Goal: Transaction & Acquisition: Download file/media

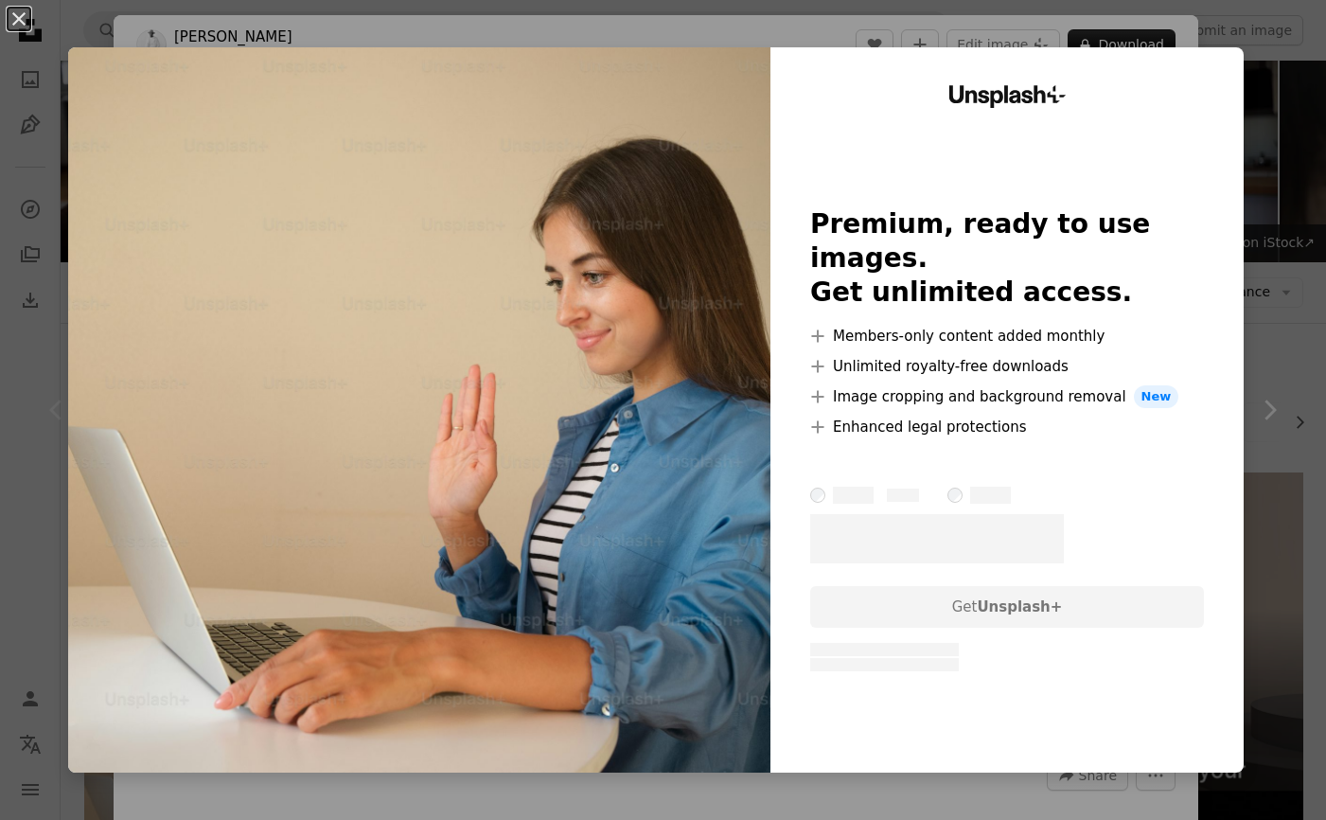
scroll to position [203, 0]
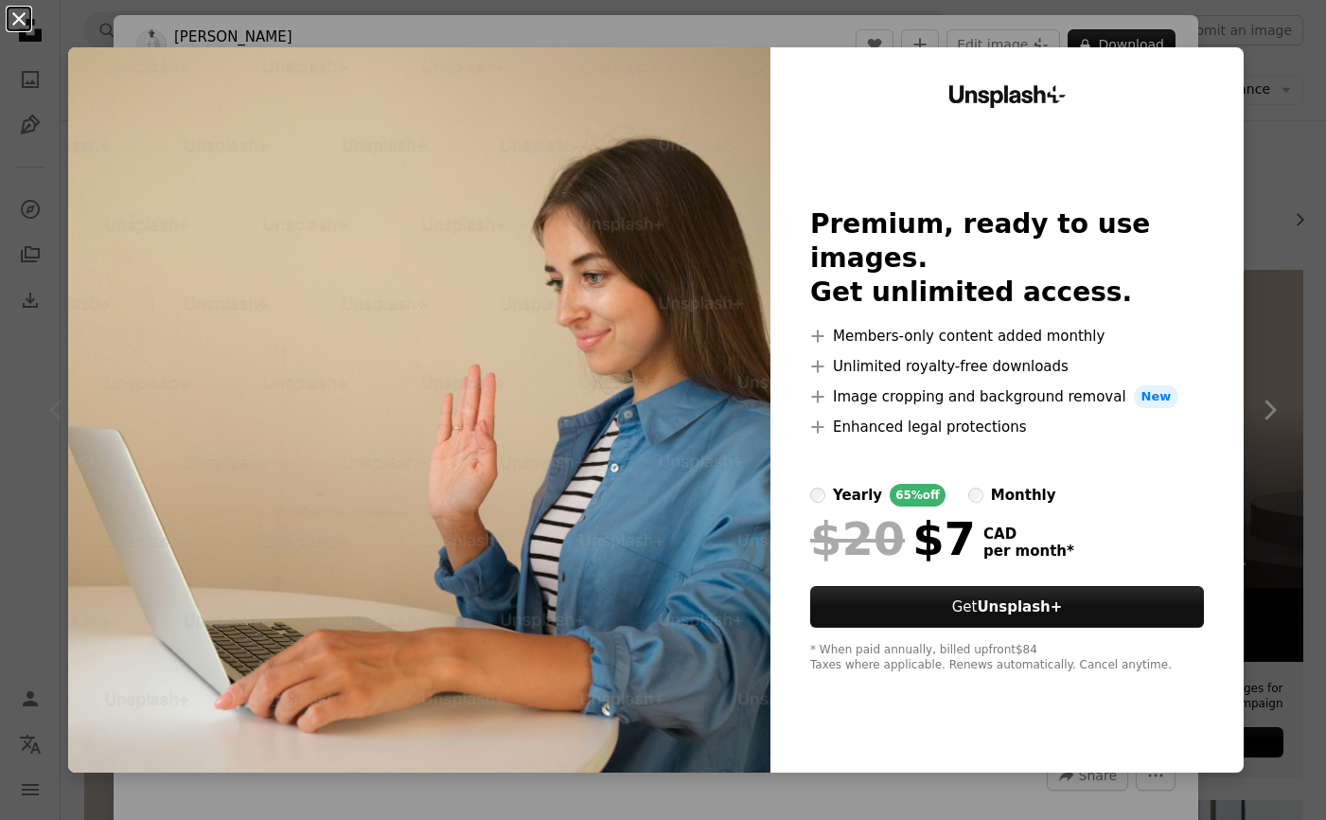
click at [15, 21] on button "An X shape" at bounding box center [19, 19] width 23 height 23
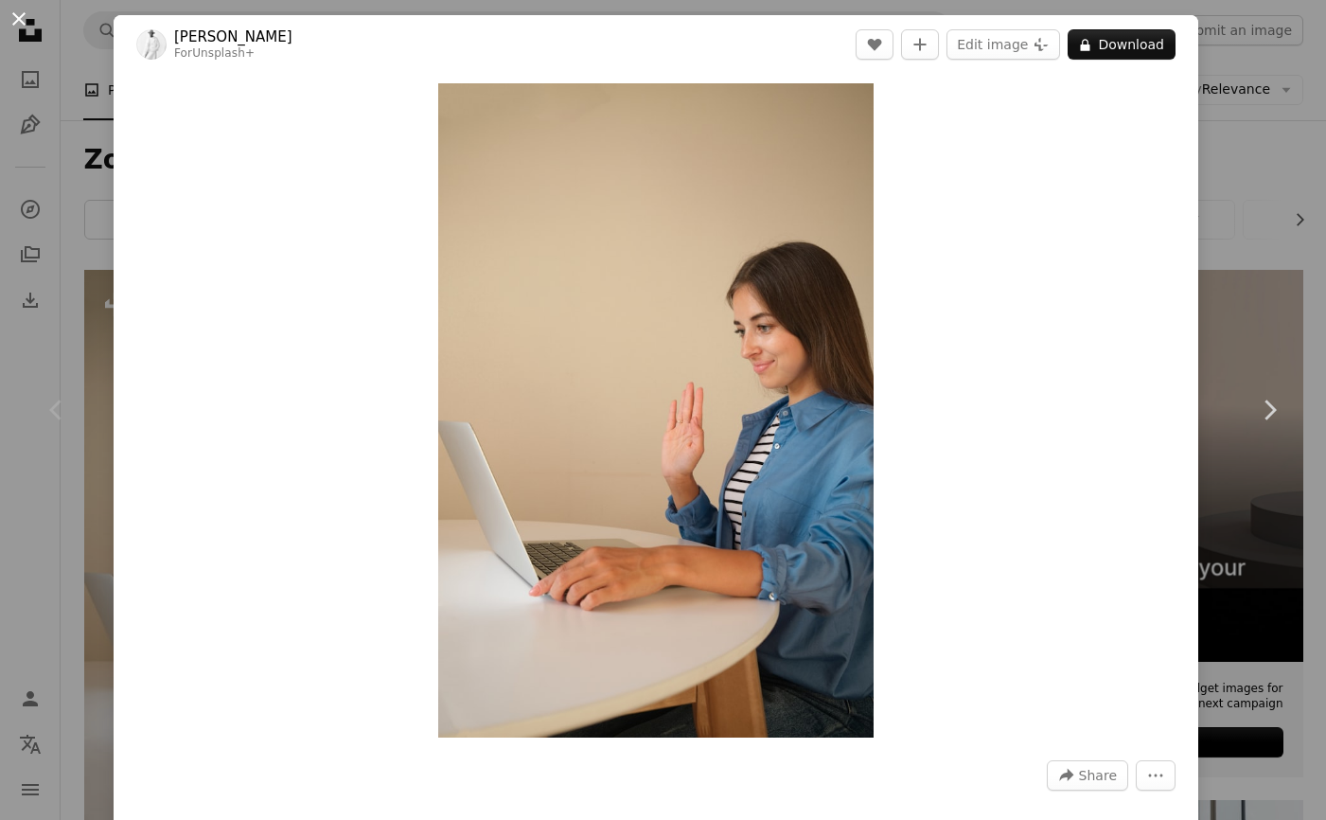
click at [27, 17] on button "An X shape" at bounding box center [19, 19] width 23 height 23
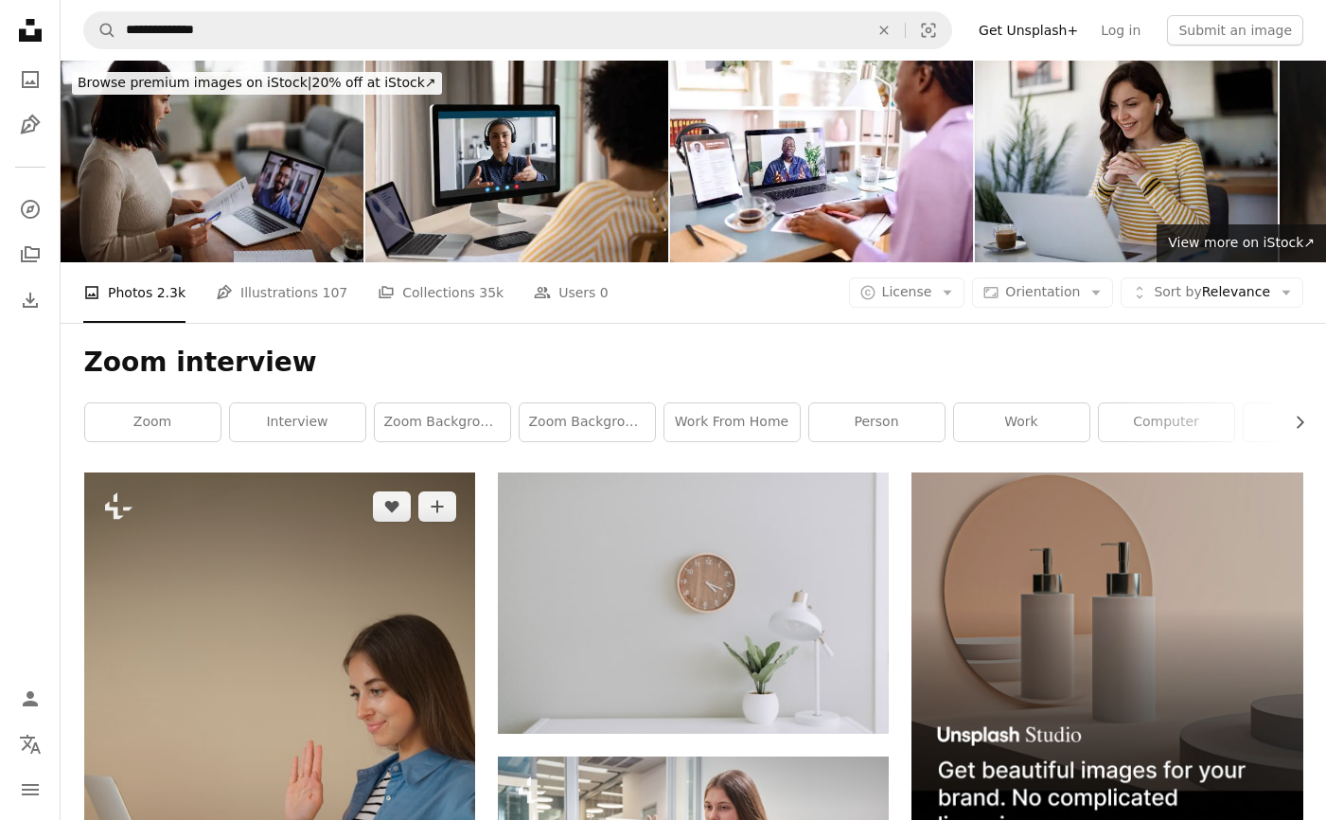
scroll to position [22, 0]
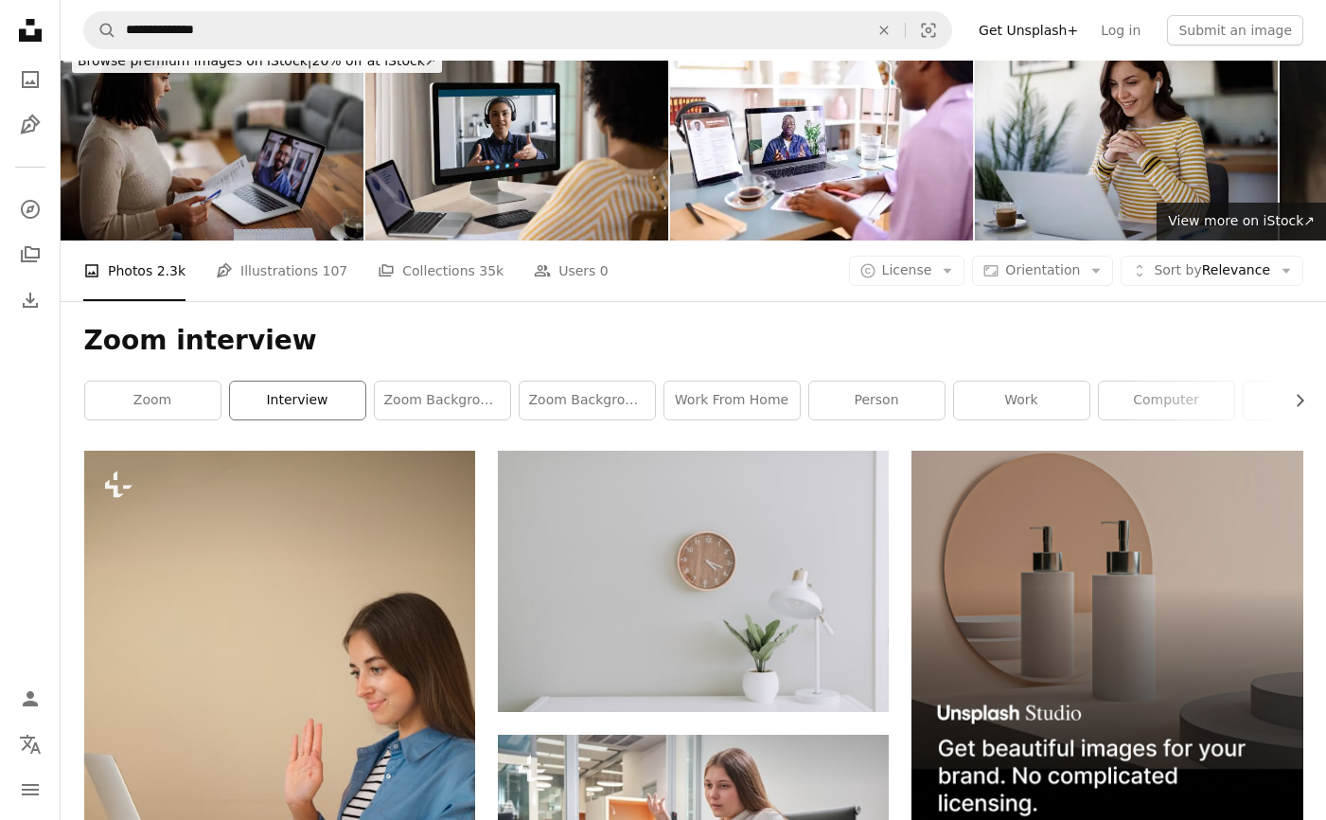
click at [323, 401] on link "interview" at bounding box center [297, 401] width 135 height 38
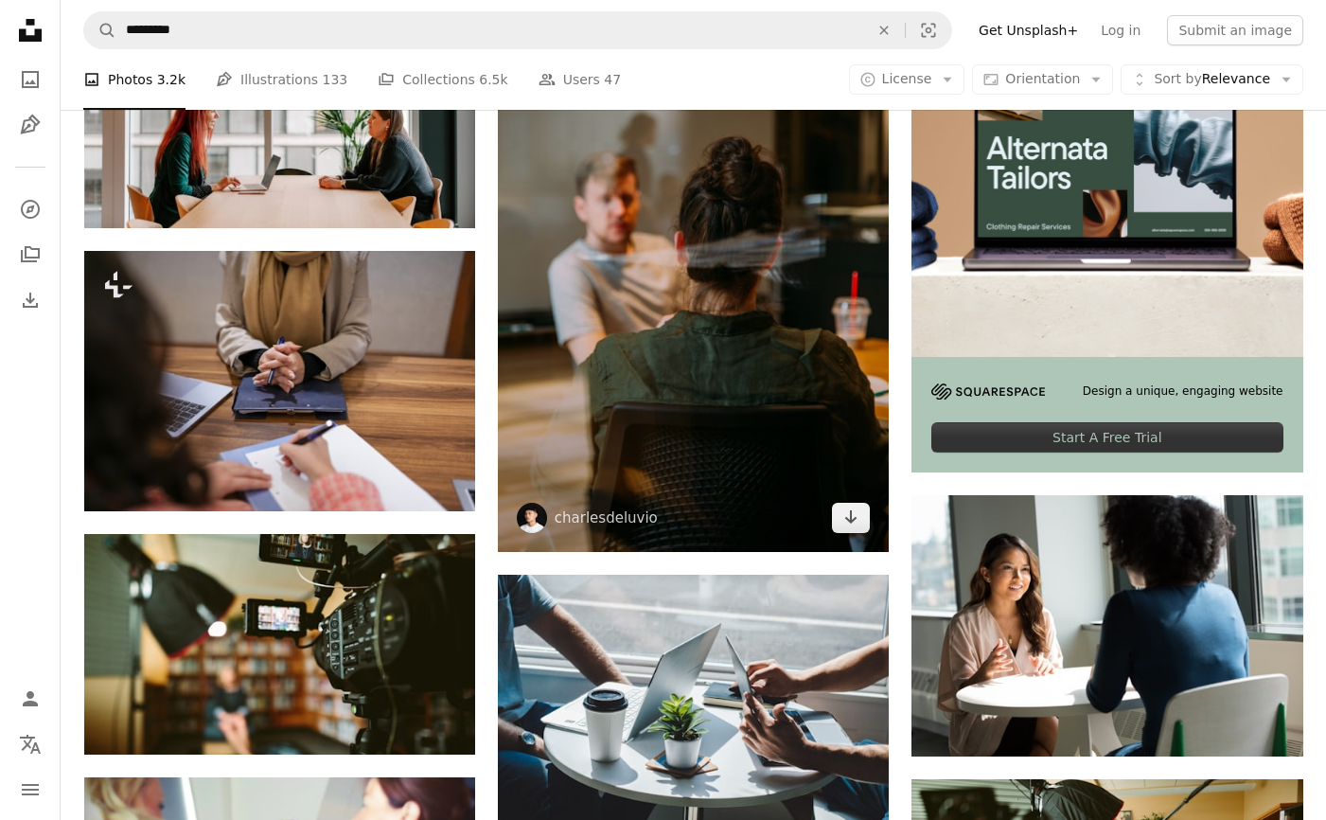
scroll to position [514, 0]
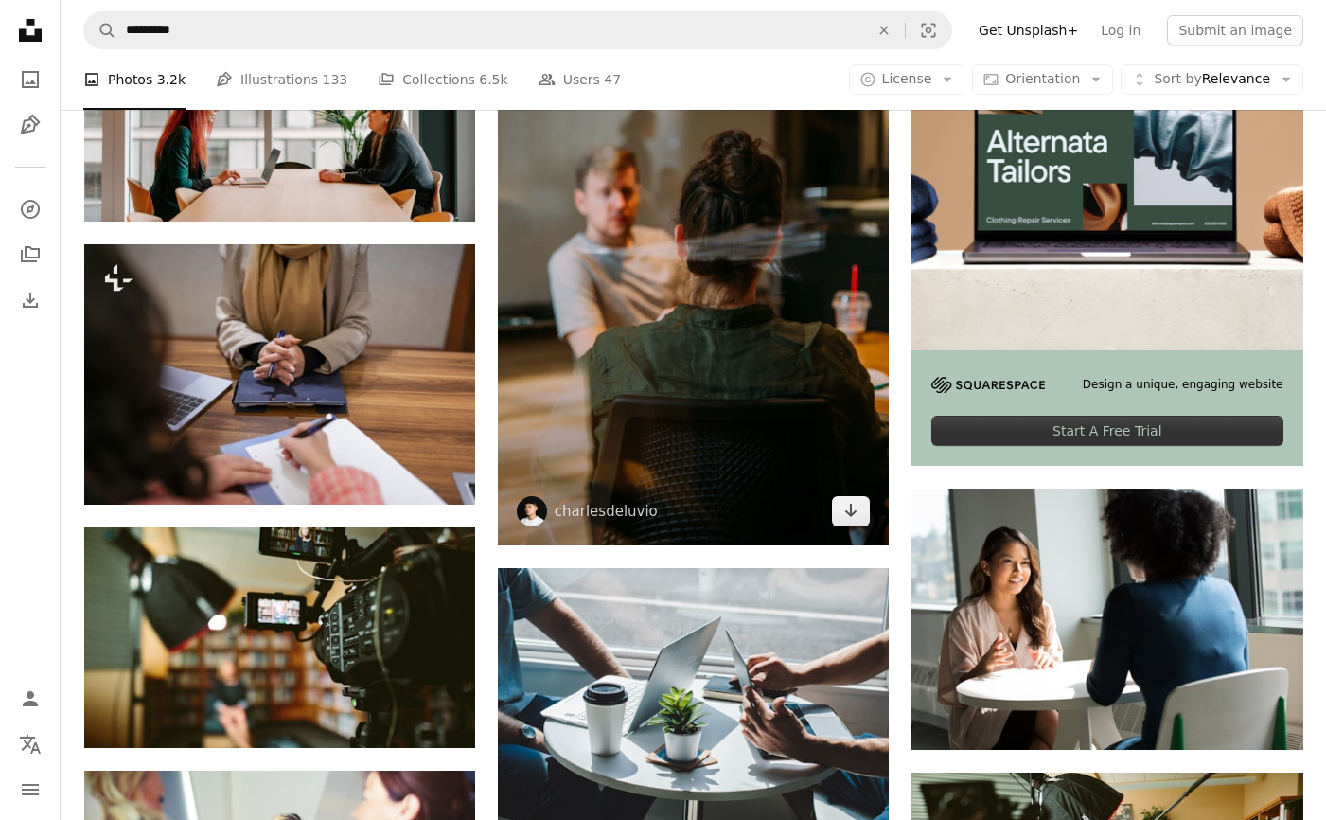
click at [716, 441] on img at bounding box center [693, 251] width 391 height 587
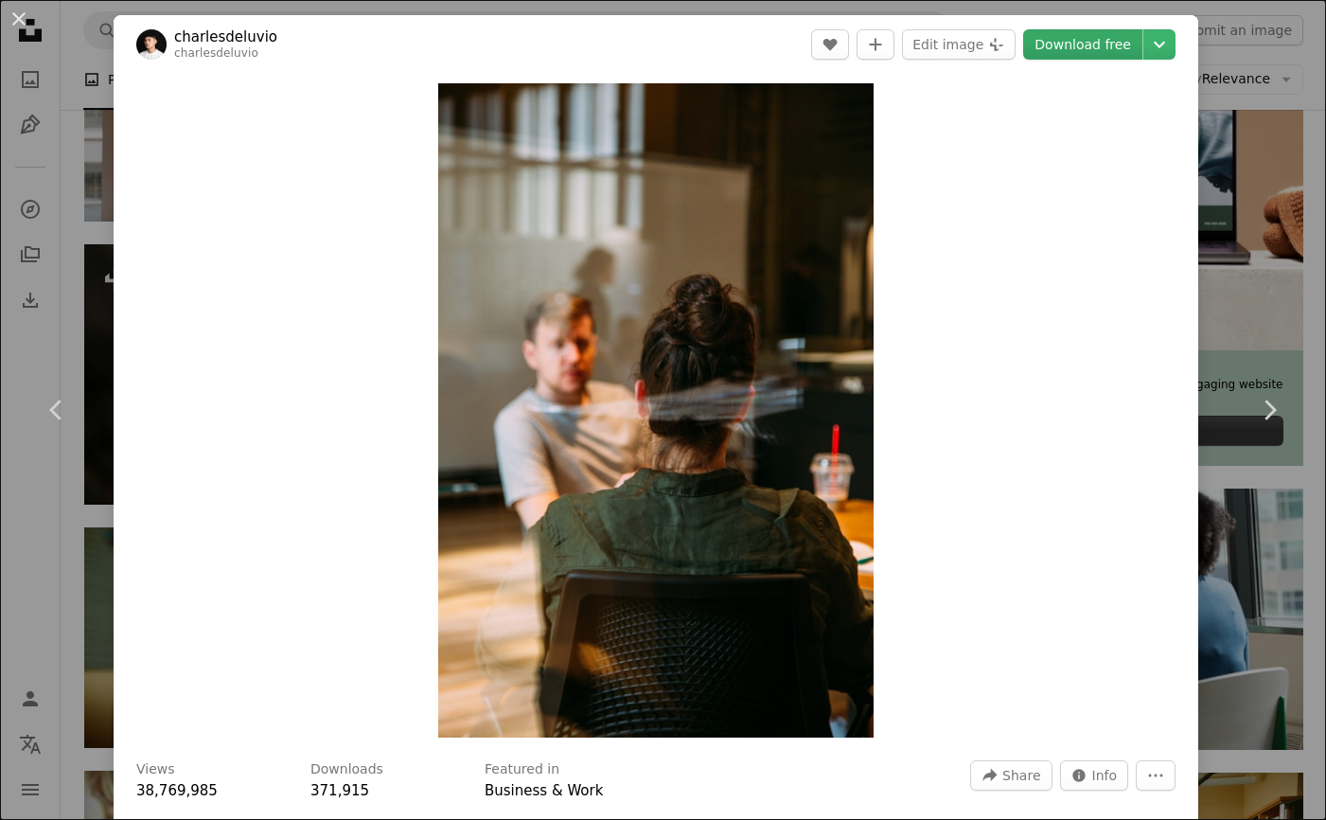
click at [1106, 44] on link "Download free" at bounding box center [1083, 44] width 119 height 30
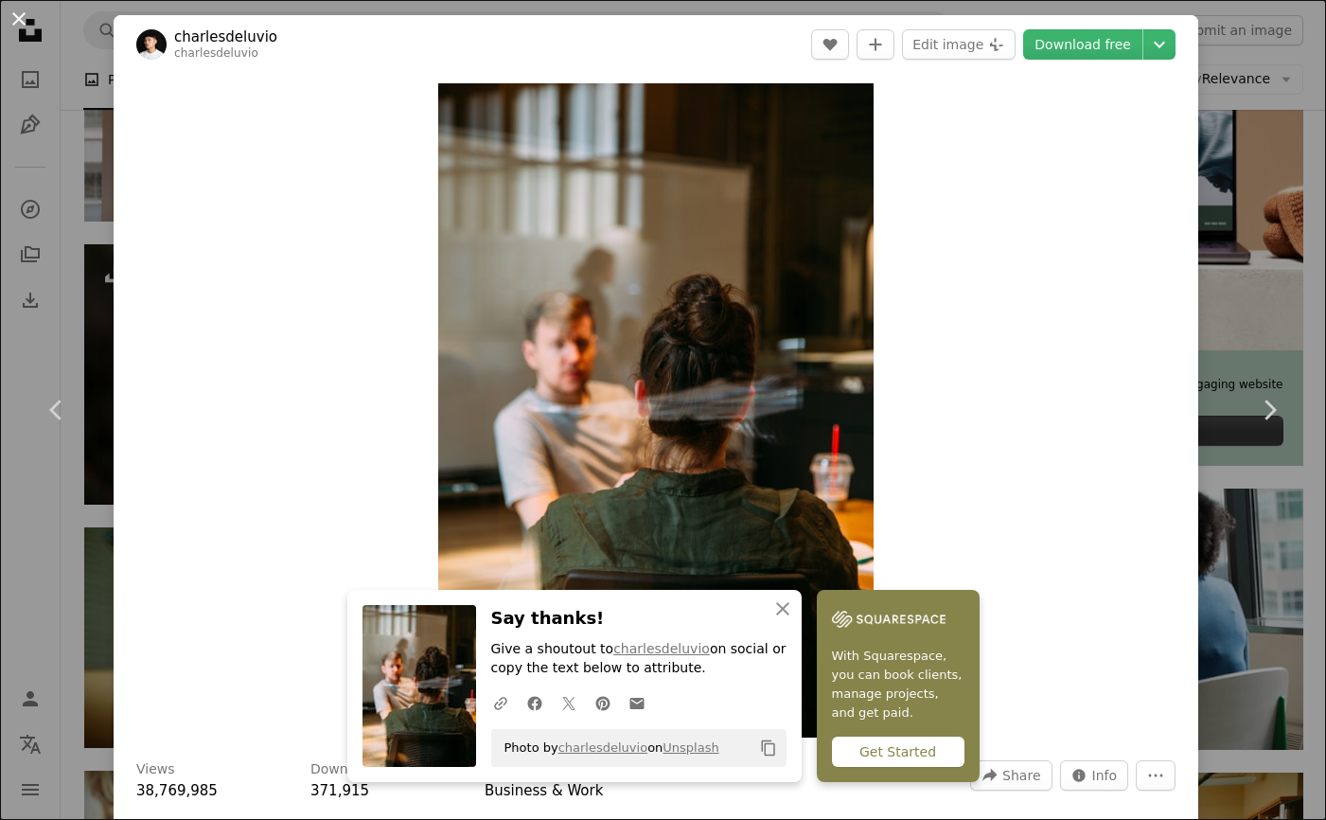
click at [25, 21] on button "An X shape" at bounding box center [19, 19] width 23 height 23
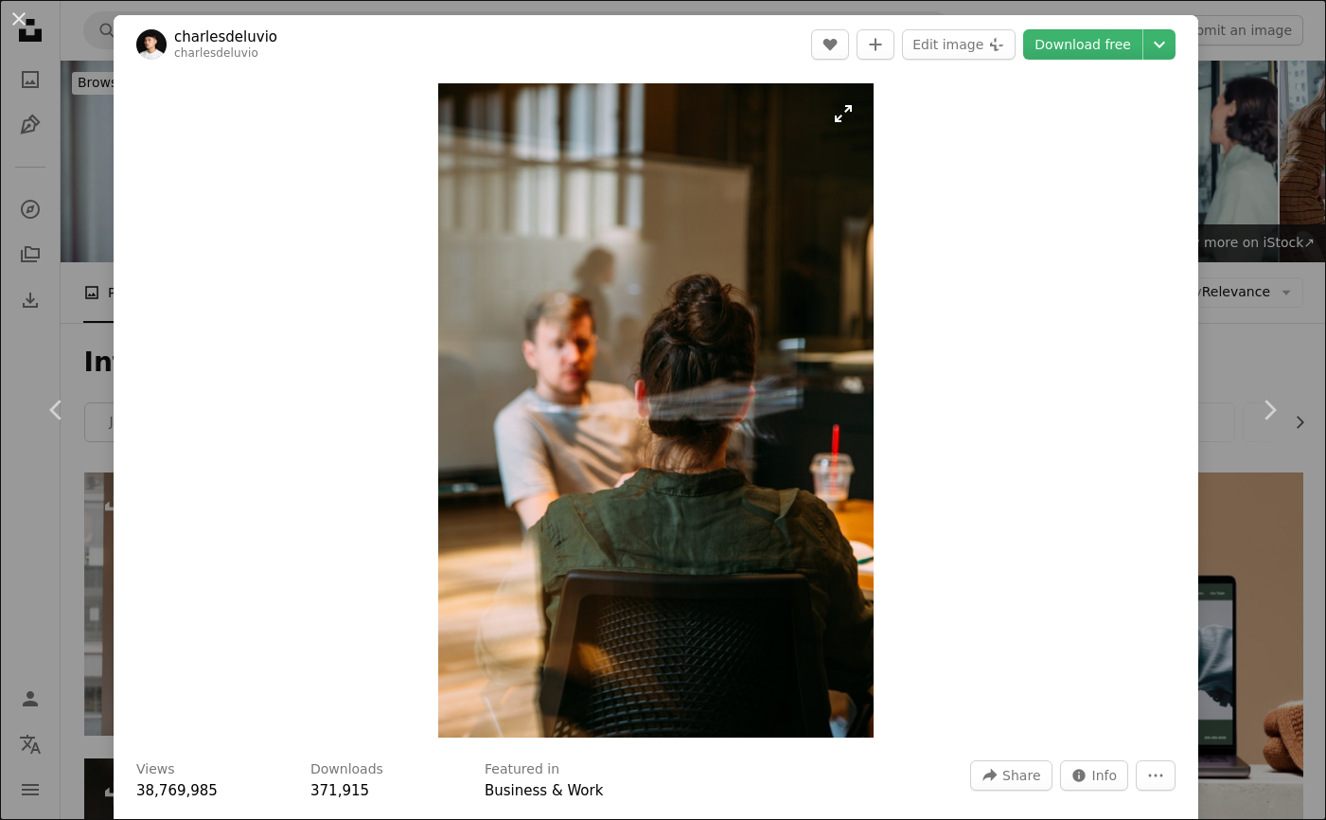
scroll to position [514, 0]
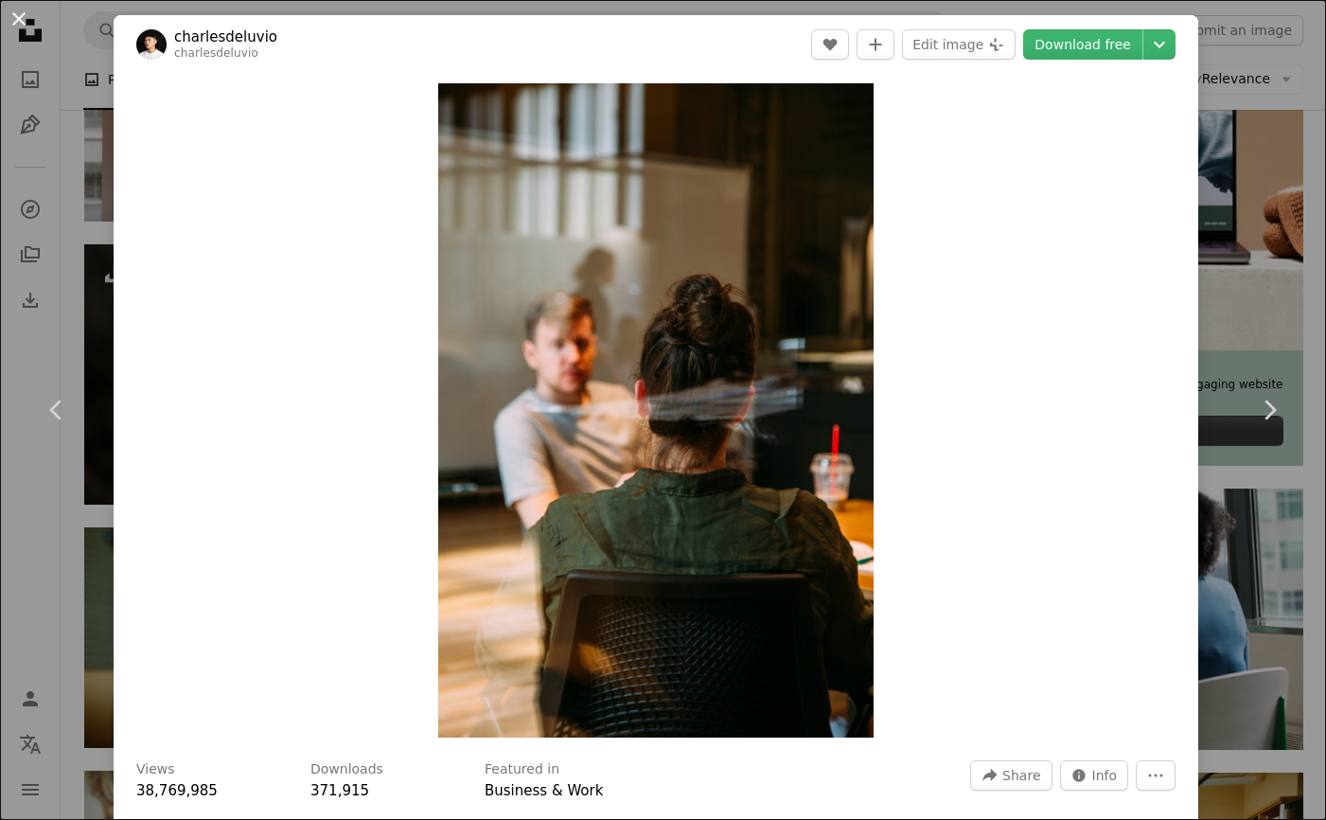
click at [12, 10] on button "An X shape" at bounding box center [19, 19] width 23 height 23
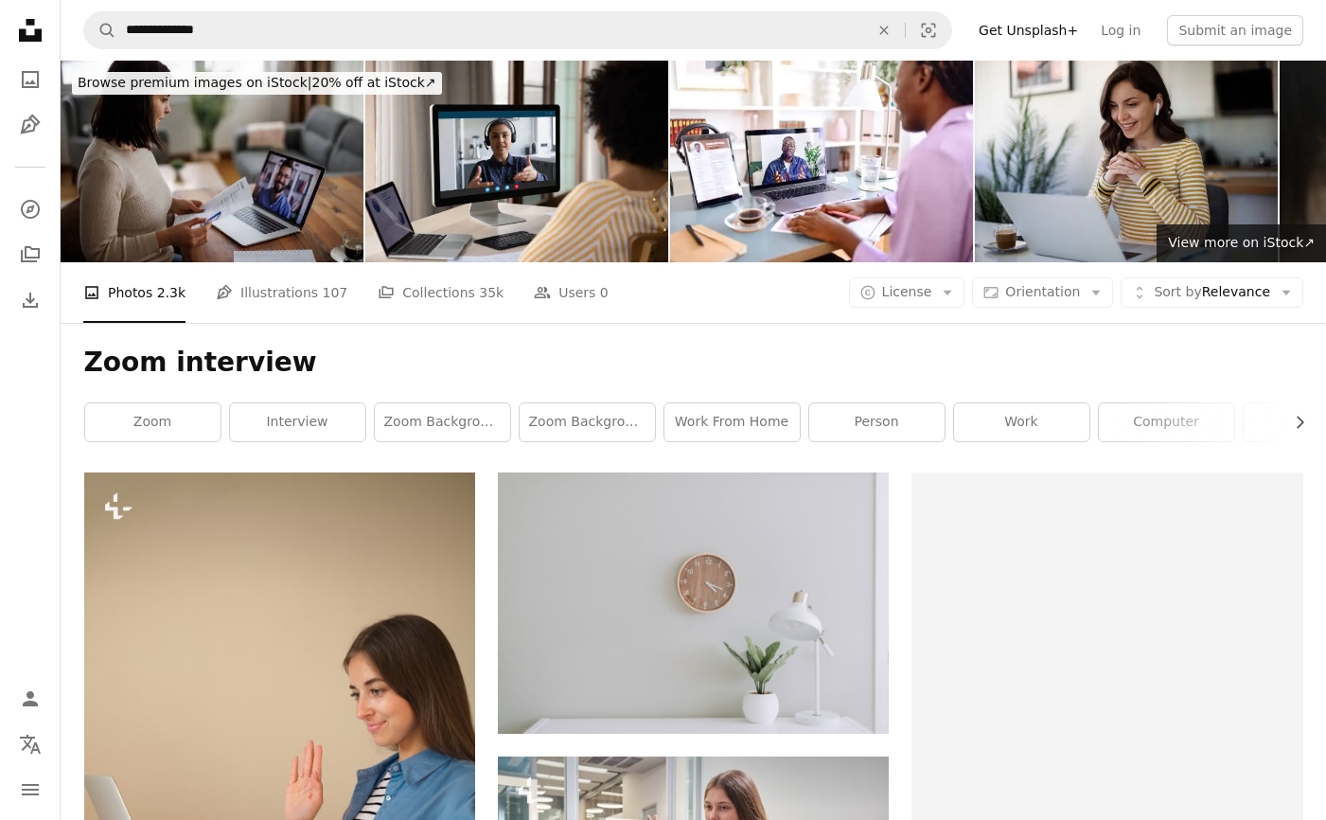
scroll to position [22, 0]
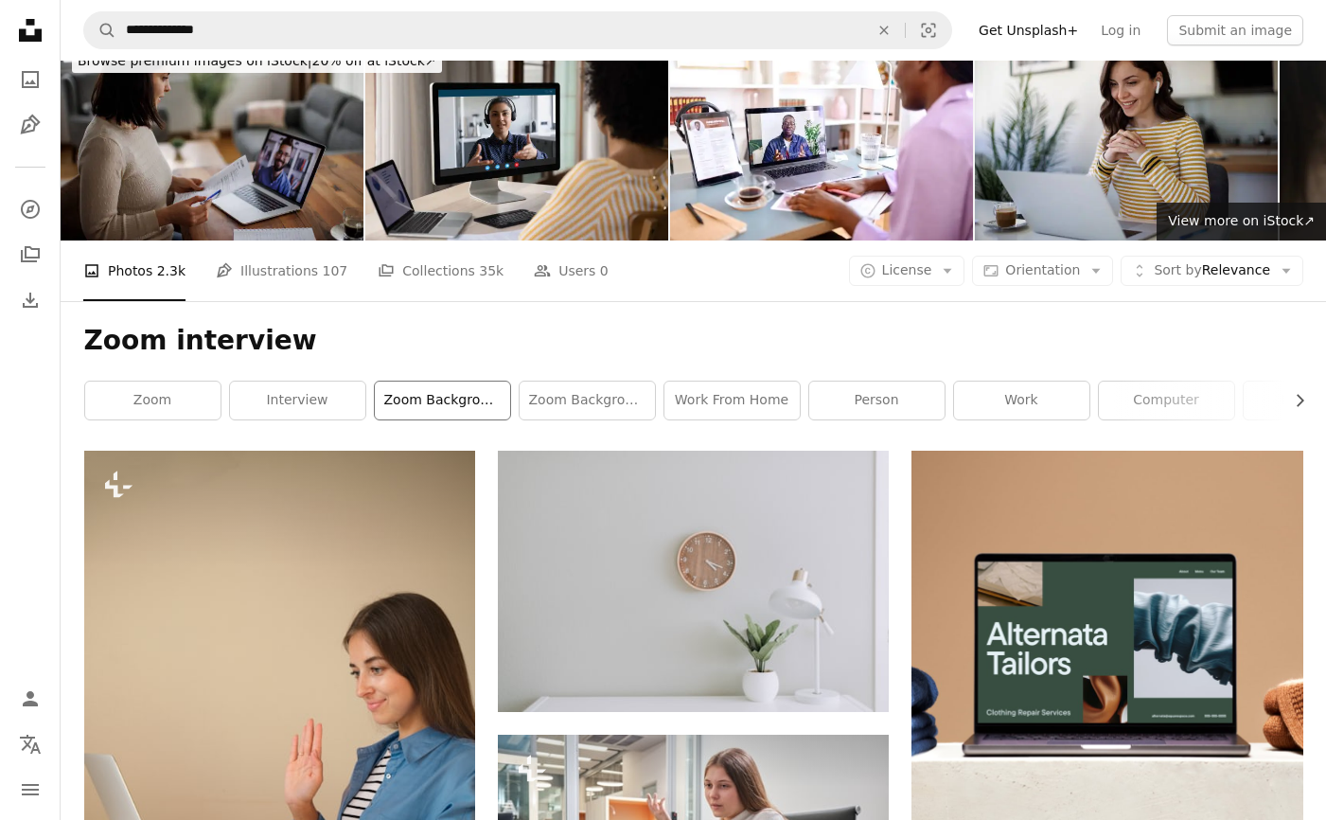
click at [427, 415] on link "zoom background" at bounding box center [442, 401] width 135 height 38
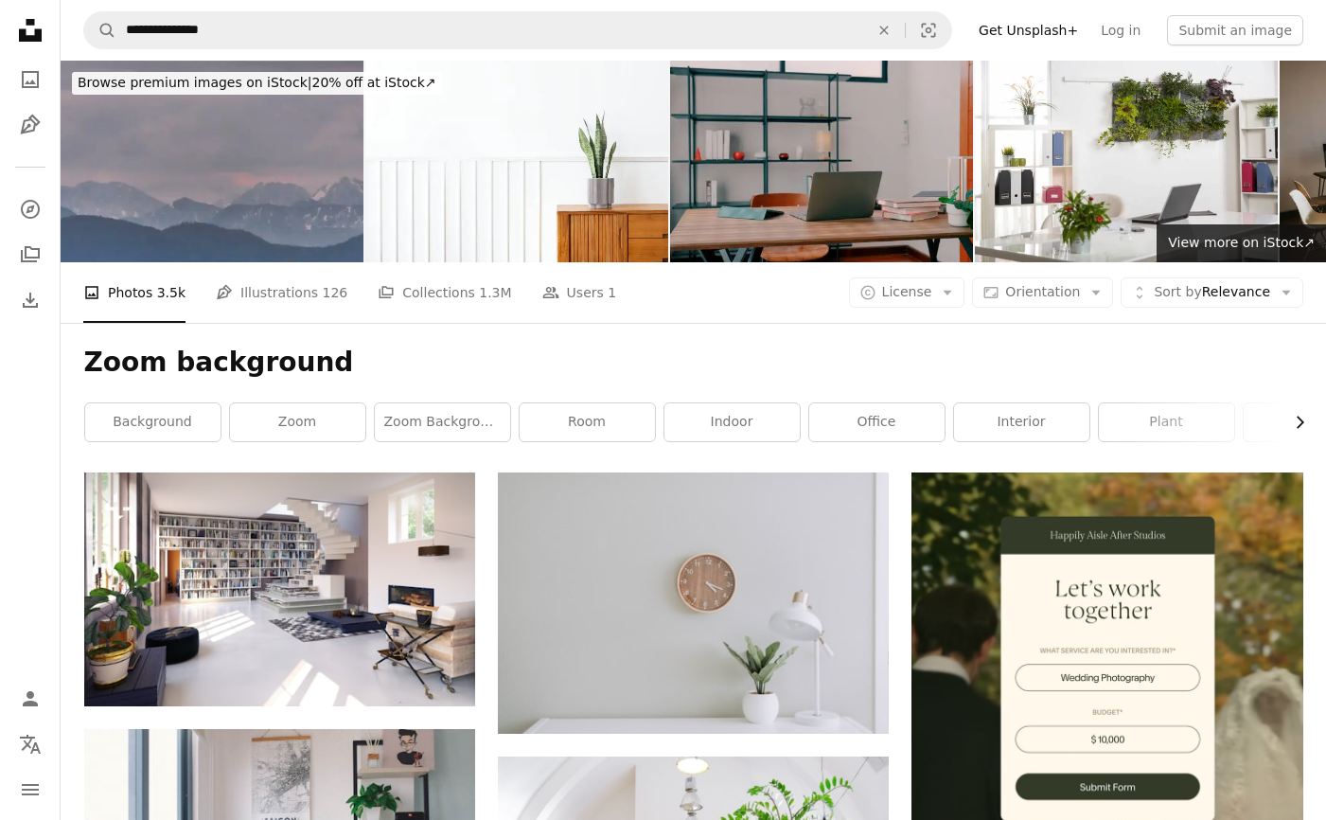
click at [1298, 421] on icon "Chevron right" at bounding box center [1300, 422] width 19 height 19
click at [1298, 421] on link "furniture" at bounding box center [1234, 422] width 135 height 38
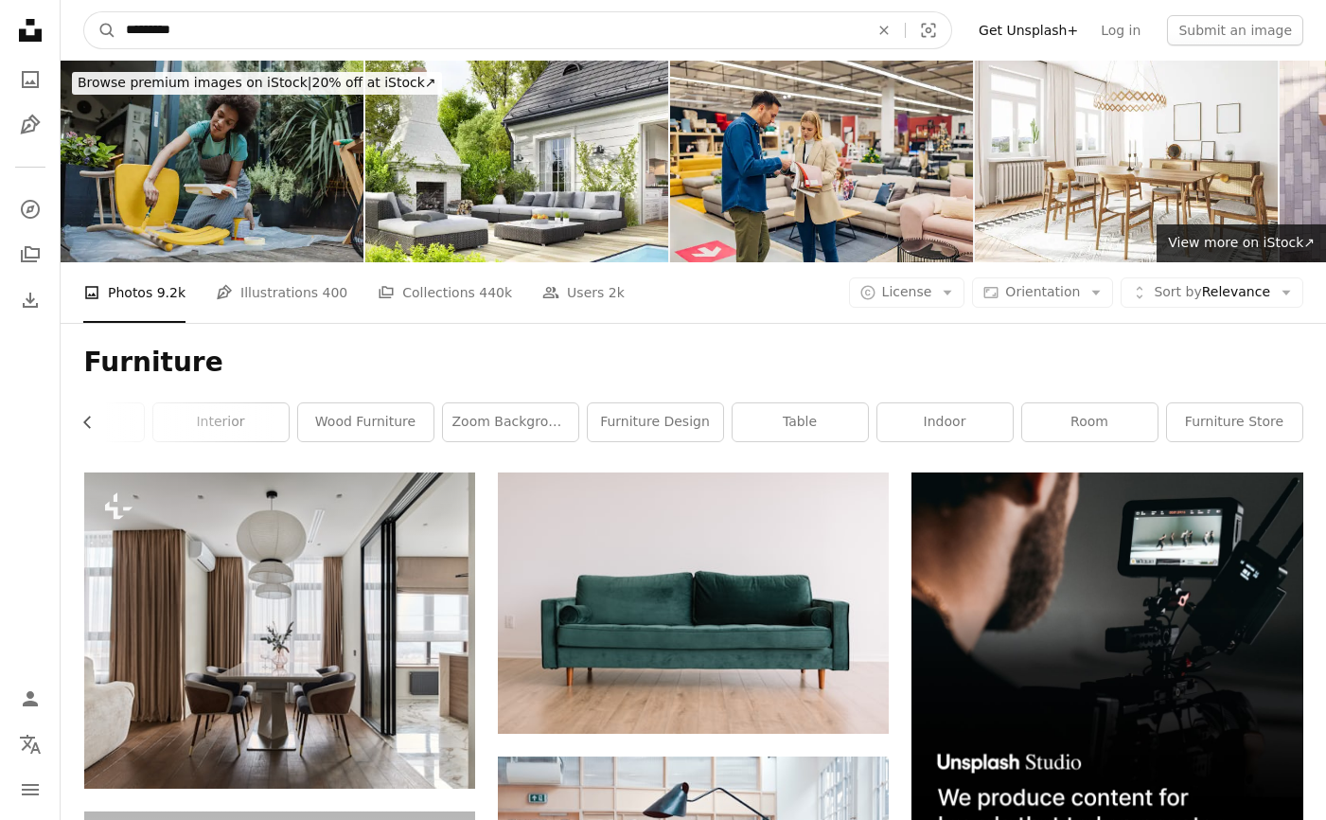
click at [191, 27] on input "*********" at bounding box center [489, 30] width 747 height 36
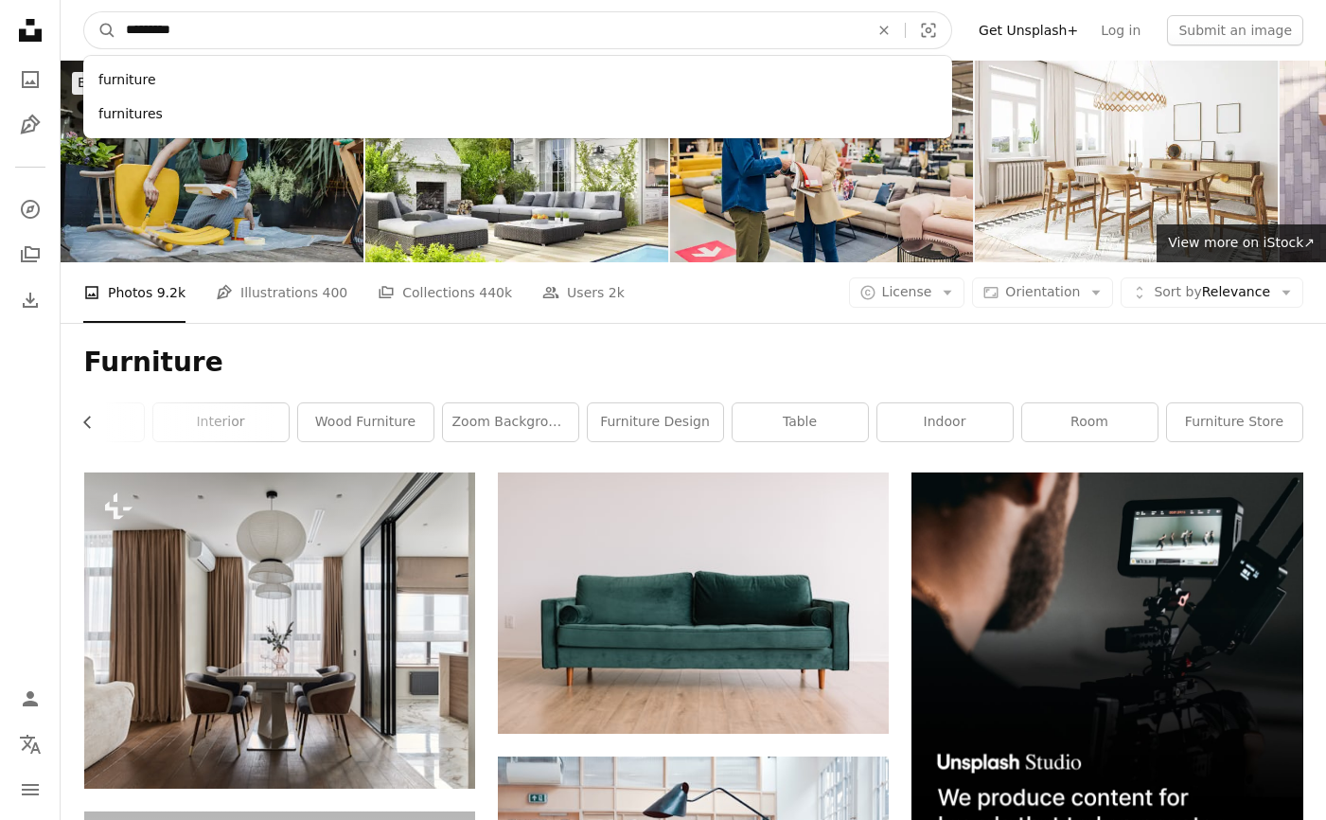
click at [191, 27] on input "*********" at bounding box center [489, 30] width 747 height 36
type input "**********"
click button "A magnifying glass" at bounding box center [100, 30] width 32 height 36
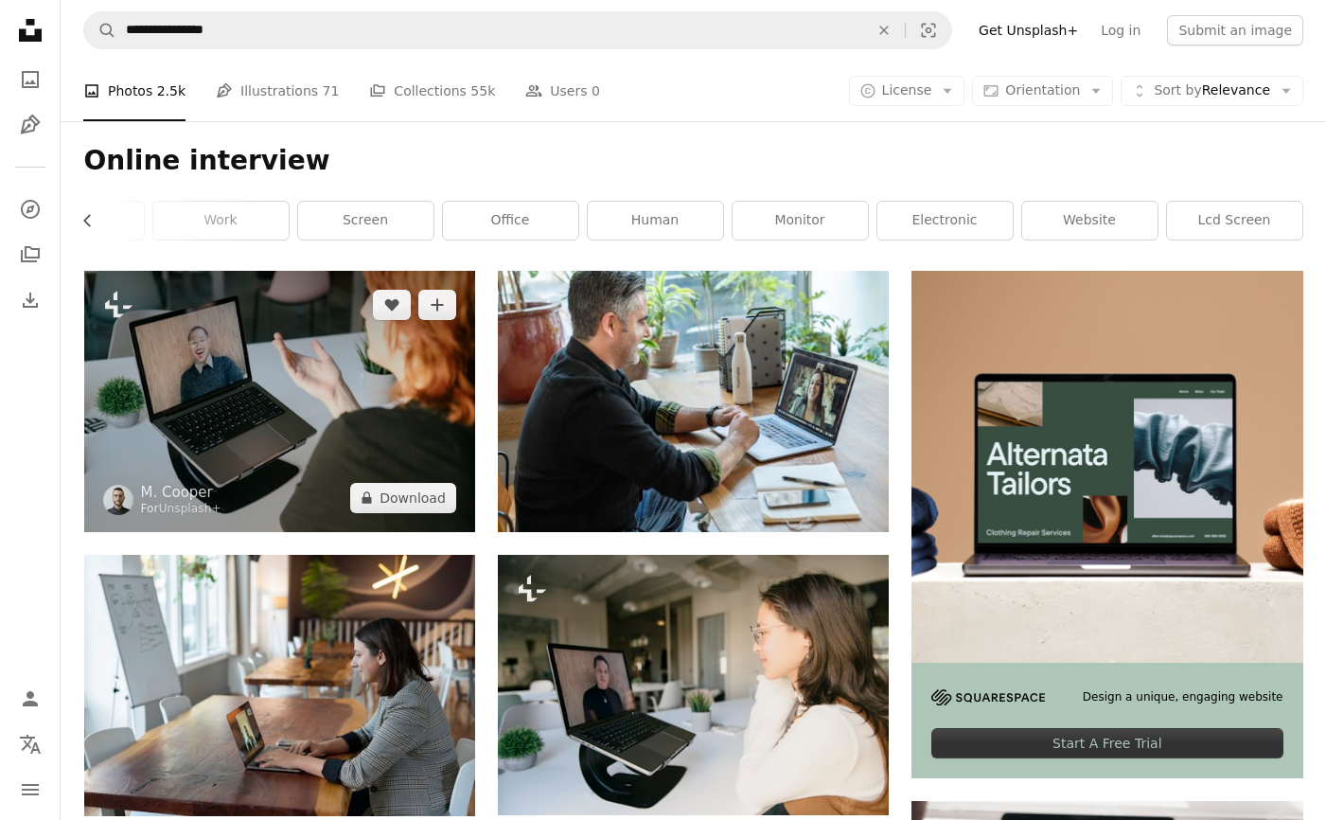
scroll to position [200, 0]
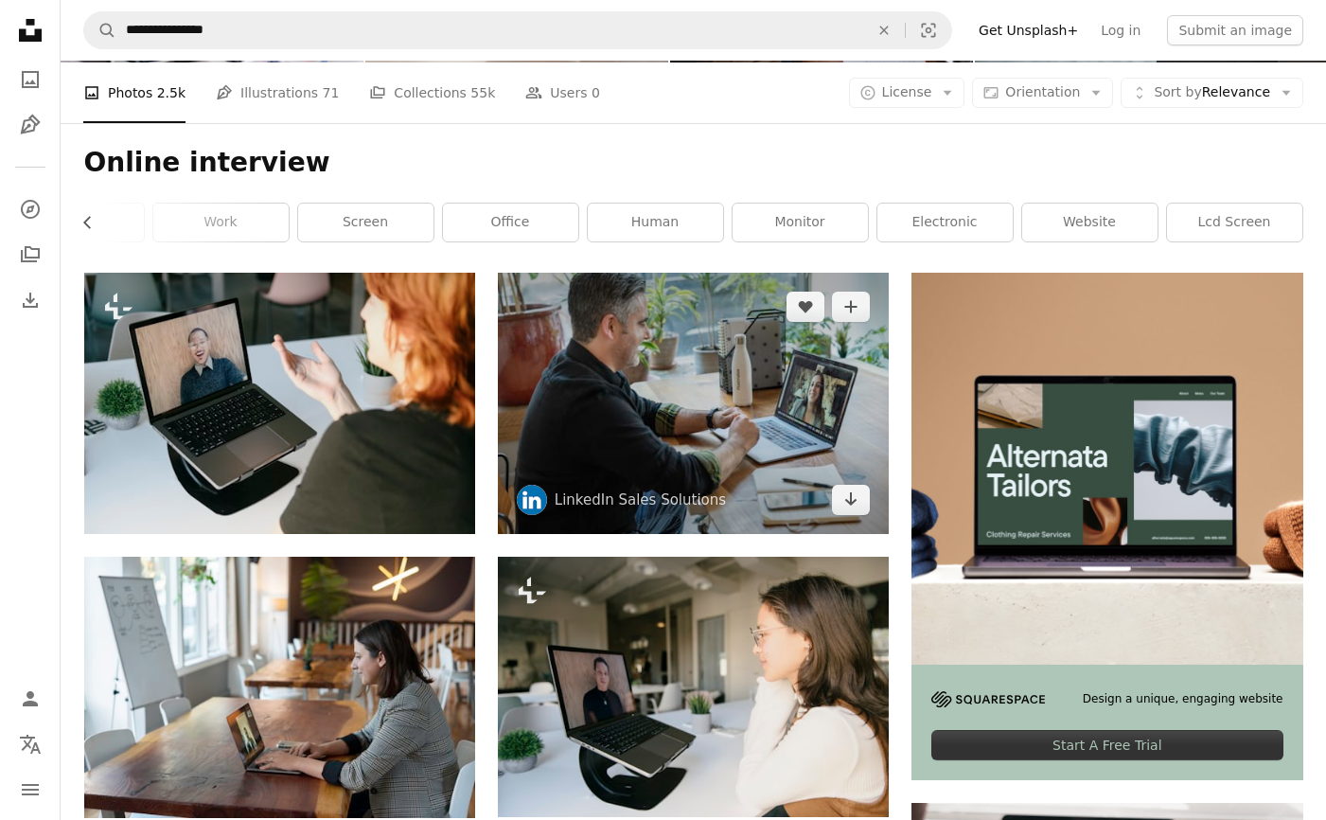
click at [696, 434] on img at bounding box center [693, 403] width 391 height 260
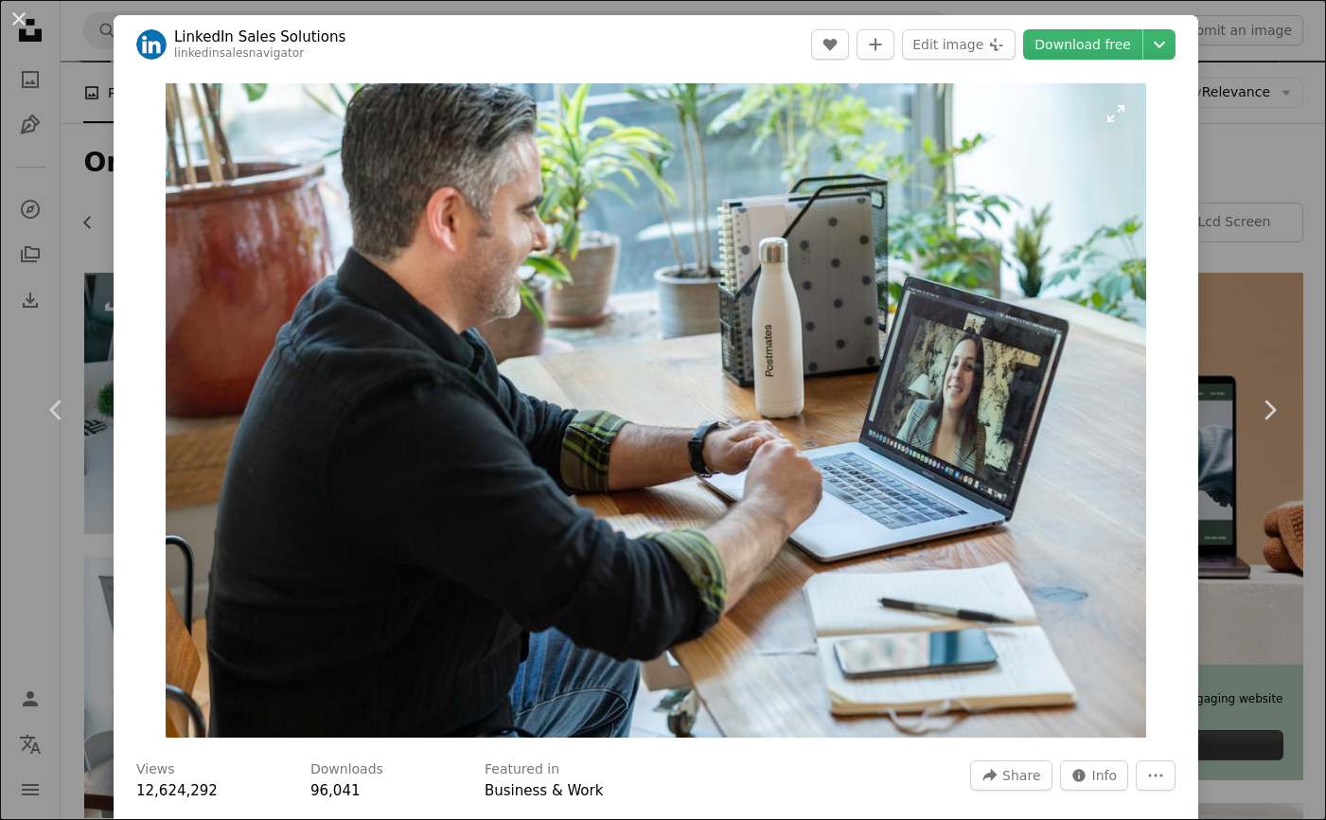
scroll to position [16, 0]
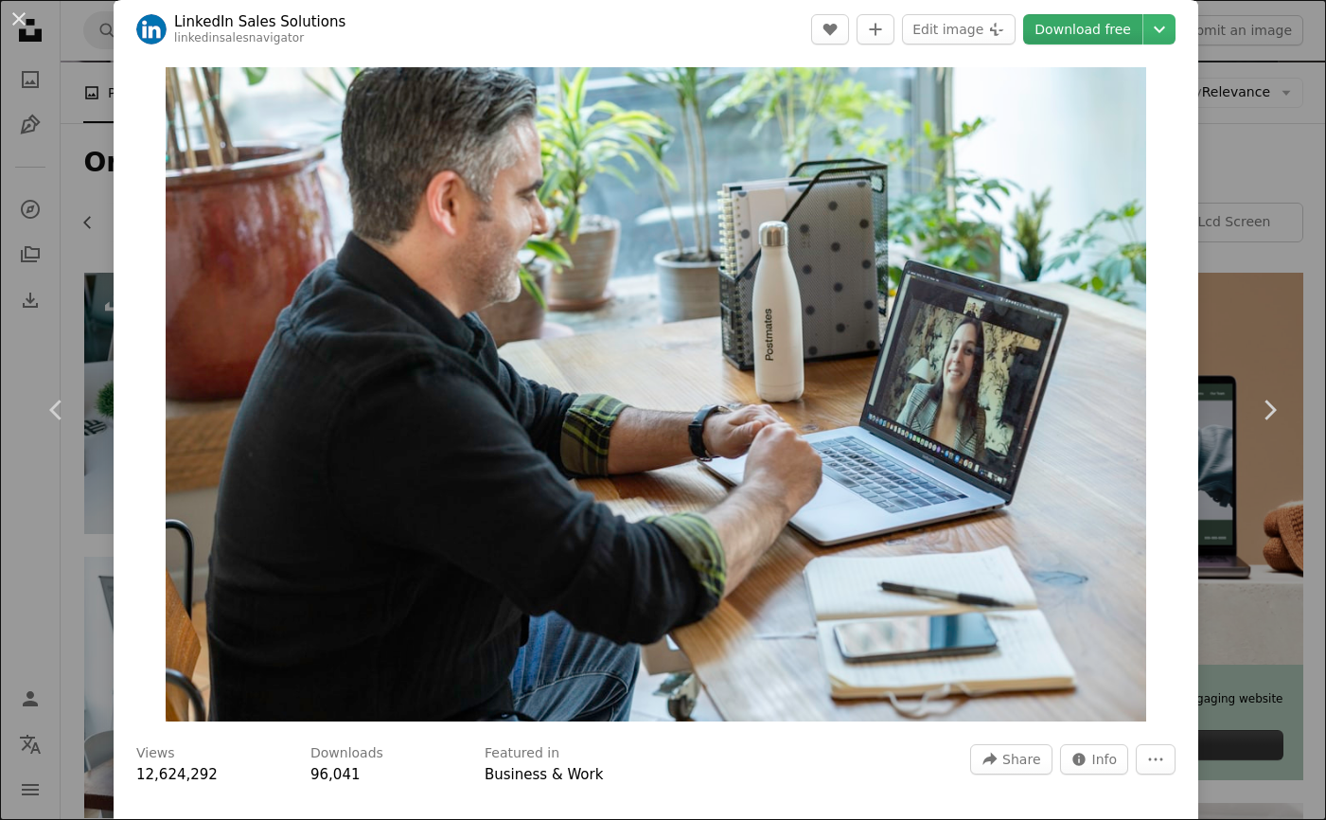
click at [1119, 33] on link "Download free" at bounding box center [1083, 29] width 119 height 30
